Goal: Communication & Community: Answer question/provide support

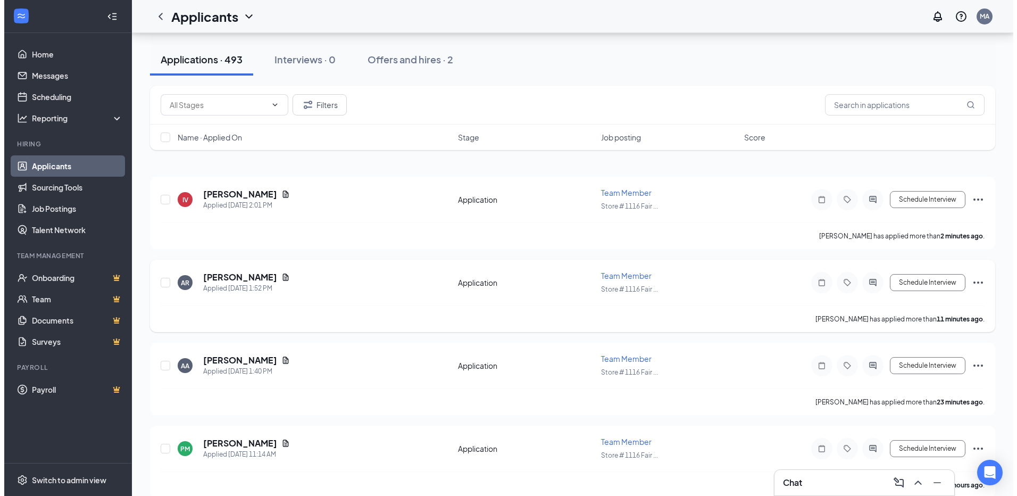
scroll to position [106, 0]
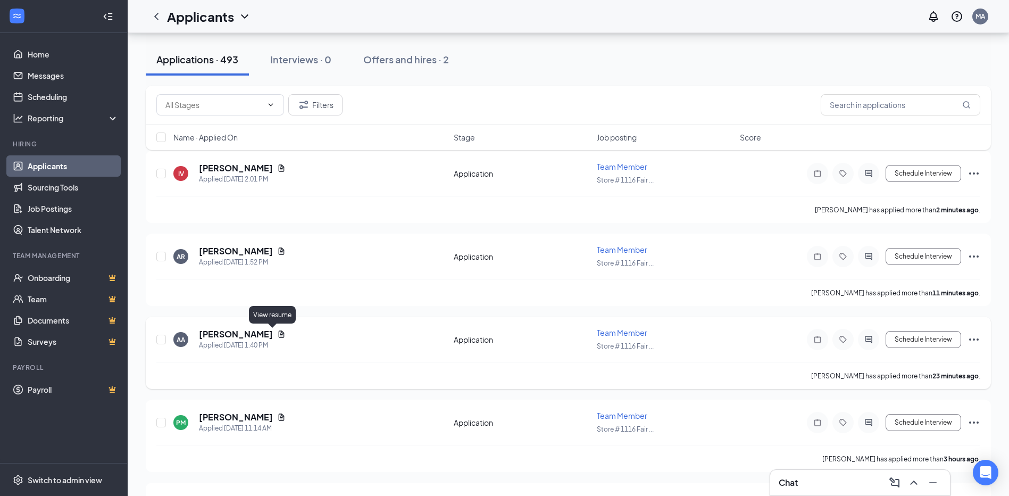
click at [279, 335] on icon "Document" at bounding box center [282, 333] width 6 height 7
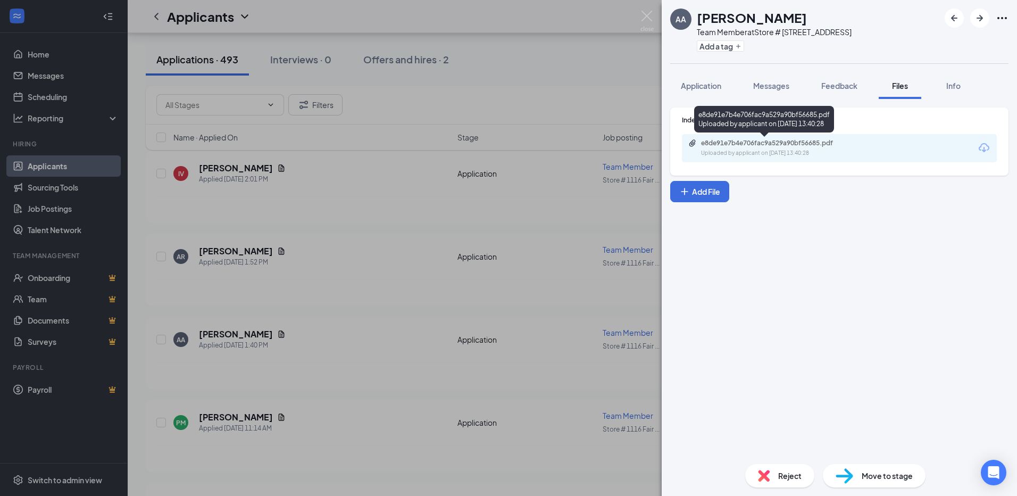
click at [737, 139] on div "e8de91e7b4e706fac9a529a90bf56685.pdf" at bounding box center [775, 143] width 149 height 9
click at [775, 78] on button "Messages" at bounding box center [771, 85] width 57 height 27
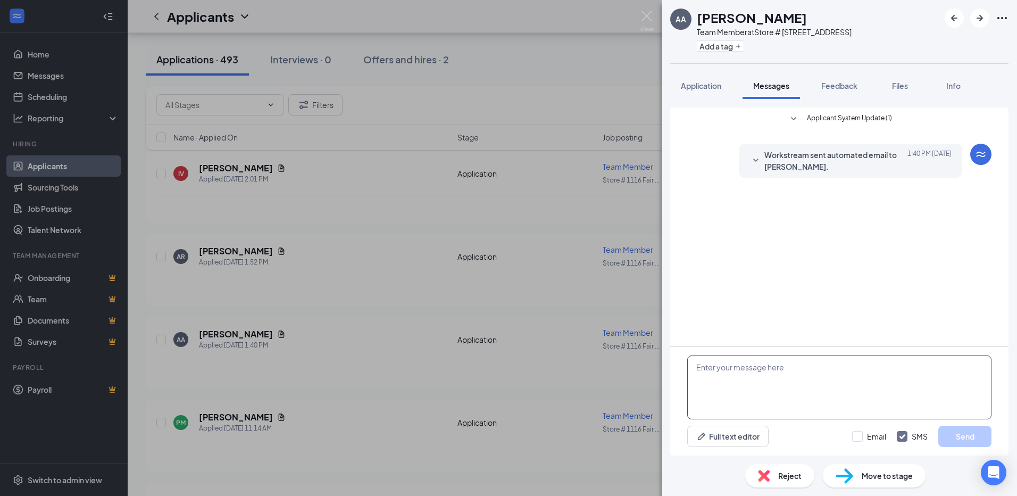
click at [743, 367] on textarea at bounding box center [840, 387] width 304 height 64
paste textarea "We will be holding open interviews [DATE] 09-18 at our [GEOGRAPHIC_DATA] locati…"
type textarea "We will be holding open interviews [DATE] 09-18 at our [GEOGRAPHIC_DATA] locati…"
click at [961, 436] on button "Send" at bounding box center [965, 436] width 53 height 21
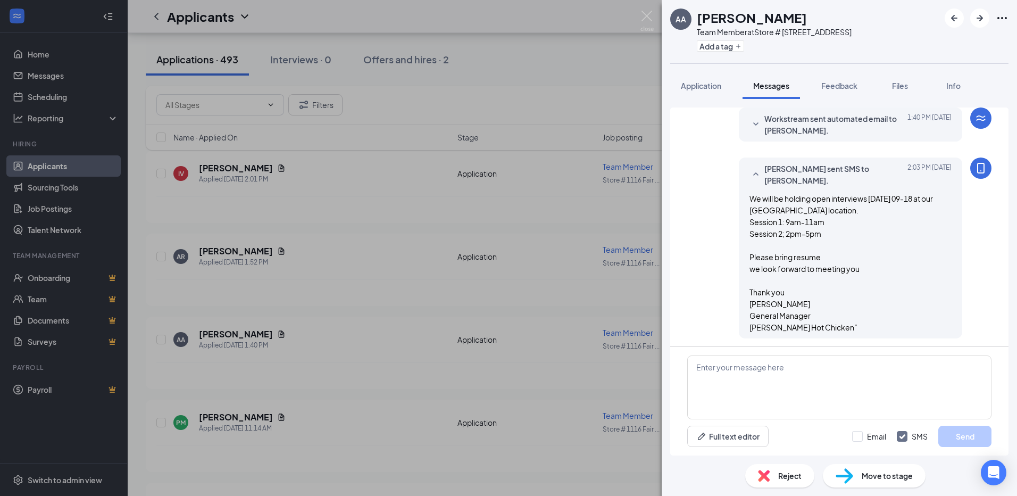
scroll to position [39, 0]
click at [822, 234] on div "We will be holding open interviews [DATE] 09-18 at our [GEOGRAPHIC_DATA] locati…" at bounding box center [851, 260] width 202 height 140
click at [458, 214] on div "AA [PERSON_NAME] Team Member at Store # [GEOGRAPHIC_DATA] Add a tag Application…" at bounding box center [508, 248] width 1017 height 496
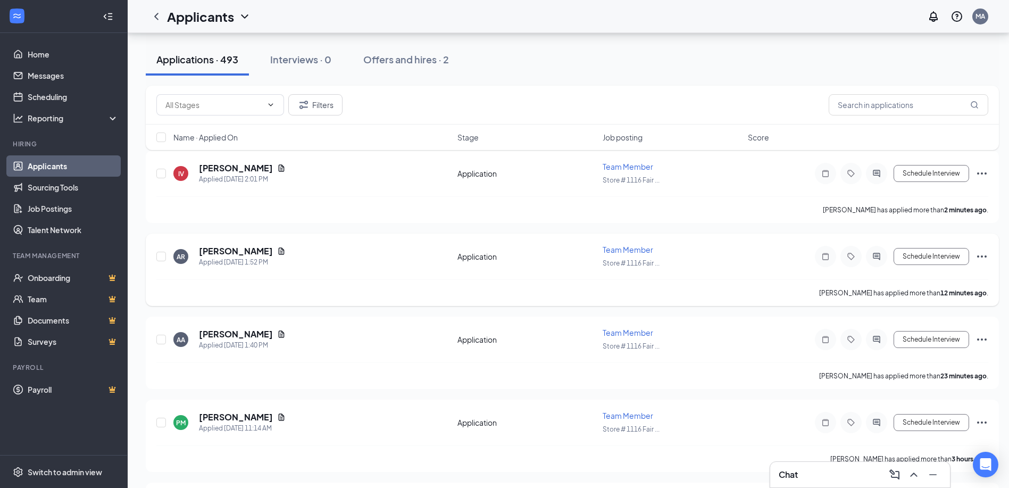
click at [266, 255] on div "[PERSON_NAME]" at bounding box center [242, 251] width 87 height 12
click at [277, 254] on icon "Document" at bounding box center [281, 251] width 9 height 9
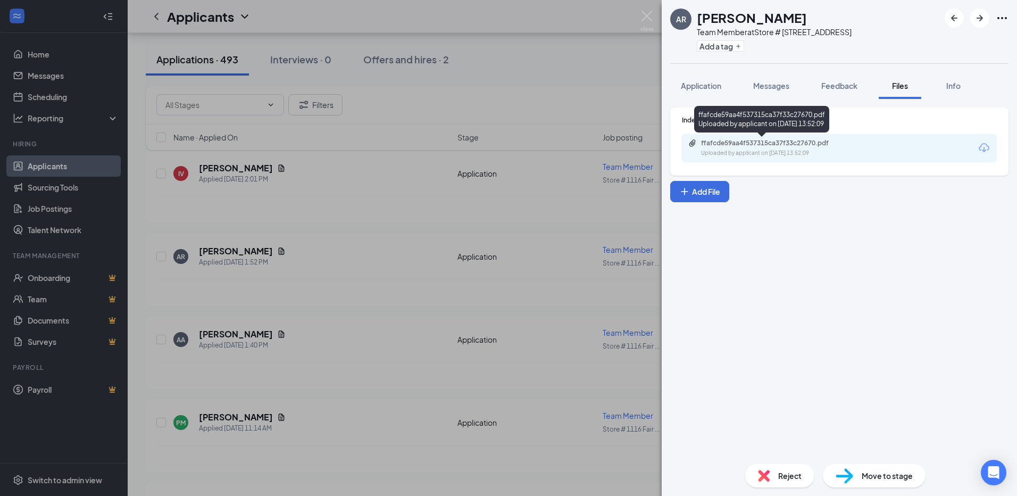
click at [780, 154] on div "Uploaded by applicant on [DATE] 13:52:09" at bounding box center [781, 153] width 160 height 9
click at [772, 86] on span "Messages" at bounding box center [772, 86] width 36 height 10
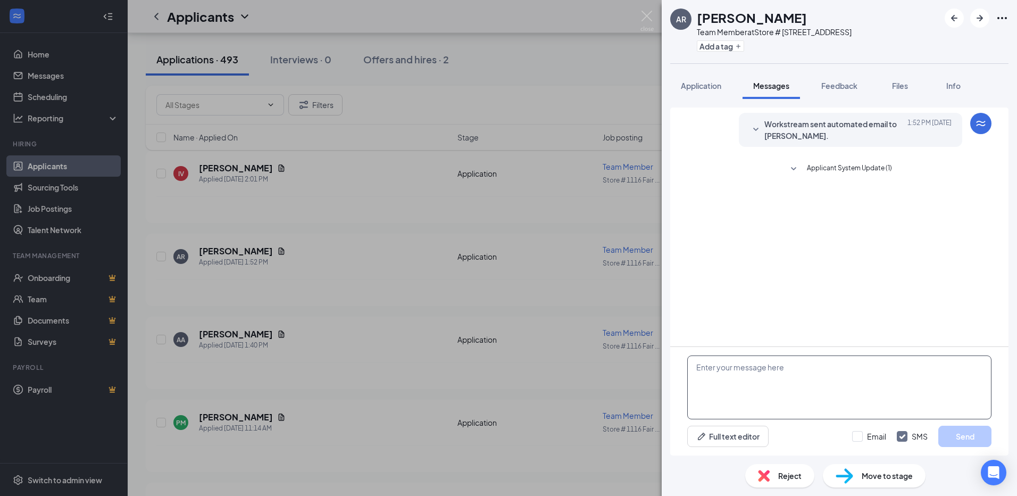
click at [736, 360] on textarea at bounding box center [840, 387] width 304 height 64
drag, startPoint x: 736, startPoint y: 362, endPoint x: 717, endPoint y: 378, distance: 24.9
paste textarea "We will be holding open interviews [DATE] 09-18 at our [GEOGRAPHIC_DATA] locati…"
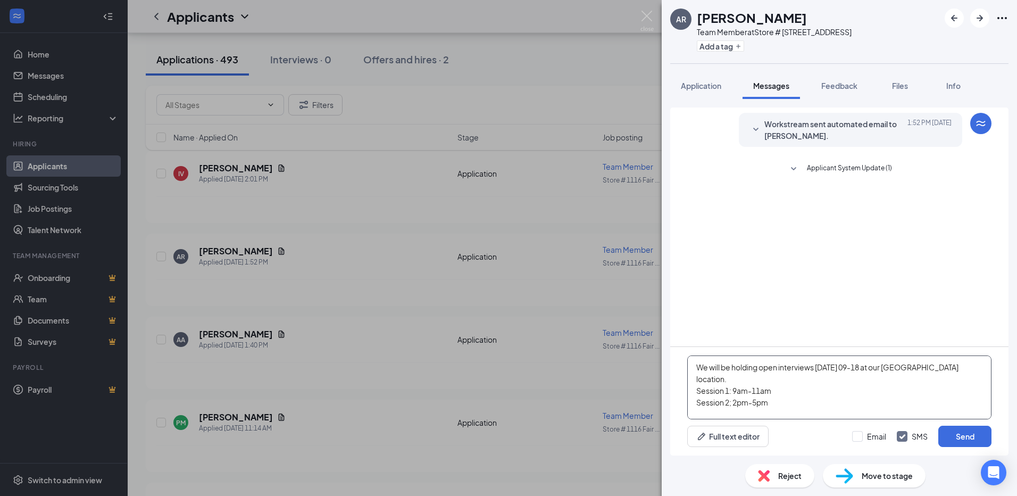
scroll to position [70, 0]
type textarea "We will be holding open interviews [DATE] 09-18 at our [GEOGRAPHIC_DATA] locati…"
click at [964, 429] on button "Send" at bounding box center [965, 436] width 53 height 21
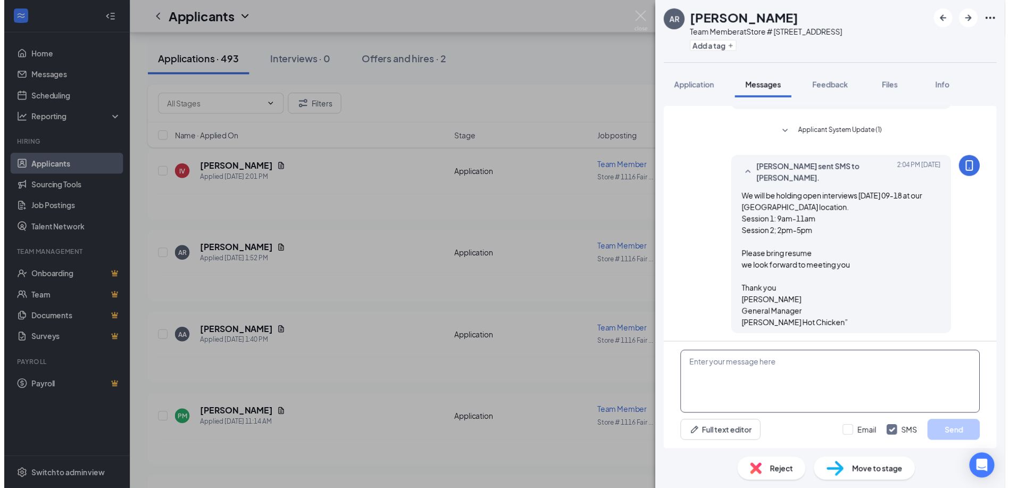
scroll to position [39, 0]
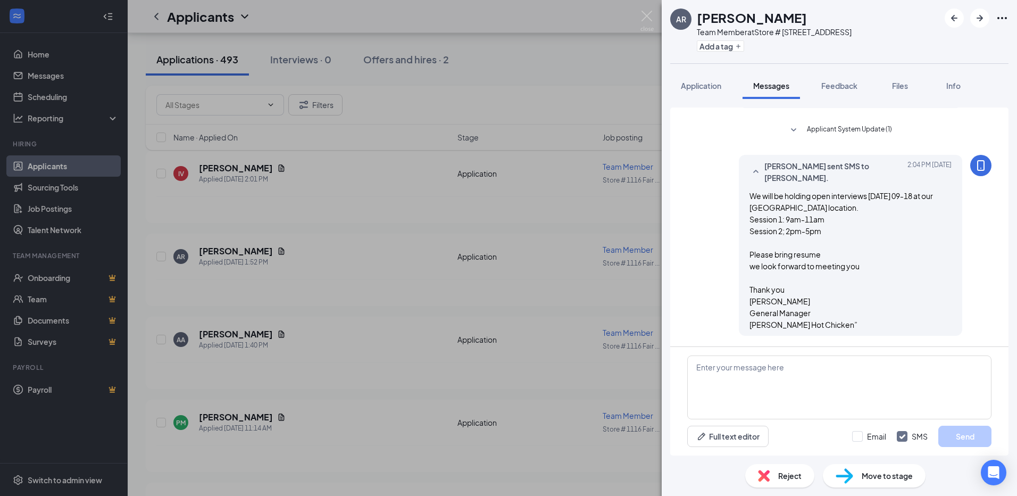
click at [544, 274] on div "AR [PERSON_NAME] Team Member at Store # [GEOGRAPHIC_DATA] Add a tag Application…" at bounding box center [508, 248] width 1017 height 496
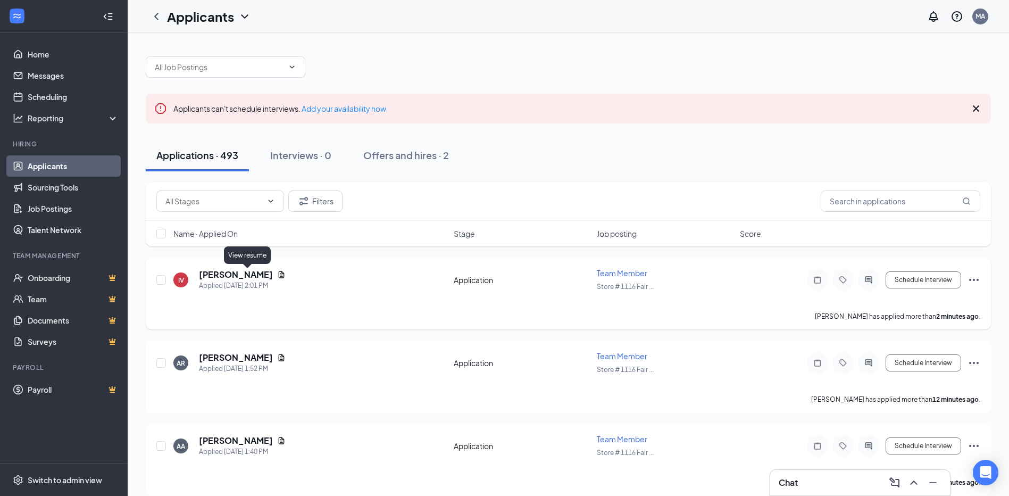
click at [279, 277] on icon "Document" at bounding box center [282, 274] width 6 height 7
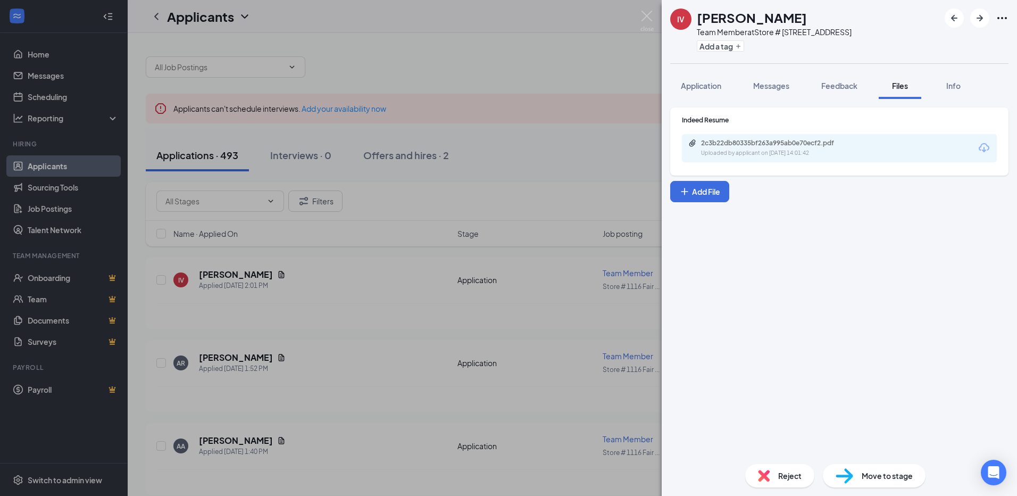
click at [737, 163] on div "Indeed Resume 2c3b22db80335bf263a995ab0e70ecf2.pdf Uploaded by applicant on [DA…" at bounding box center [839, 141] width 338 height 68
click at [736, 155] on div "Uploaded by applicant on [DATE] 14:01:42" at bounding box center [781, 153] width 160 height 9
drag, startPoint x: 582, startPoint y: 228, endPoint x: 579, endPoint y: 241, distance: 12.5
click at [582, 234] on div "IV [PERSON_NAME] Team Member at Store # [GEOGRAPHIC_DATA] Add a tag Application…" at bounding box center [508, 248] width 1017 height 496
